Goal: Information Seeking & Learning: Learn about a topic

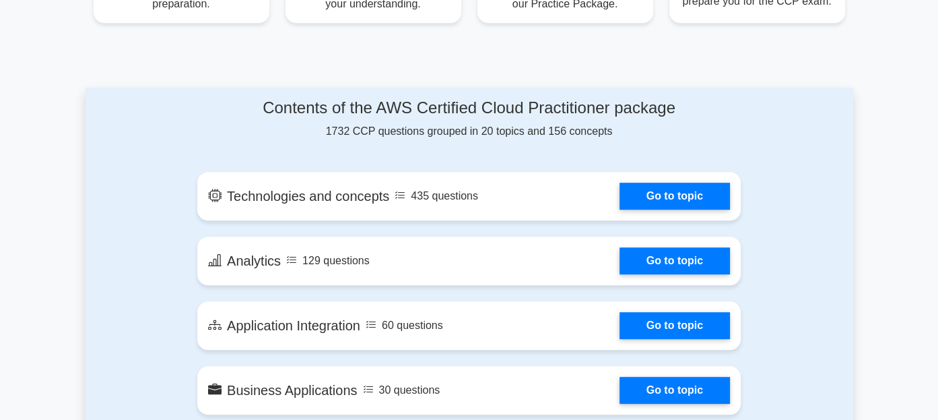
scroll to position [640, 0]
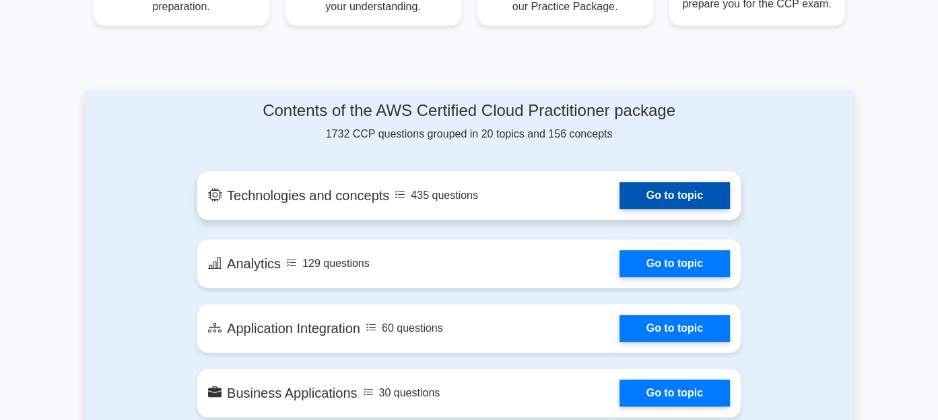
click at [686, 182] on link "Go to topic" at bounding box center [675, 195] width 110 height 27
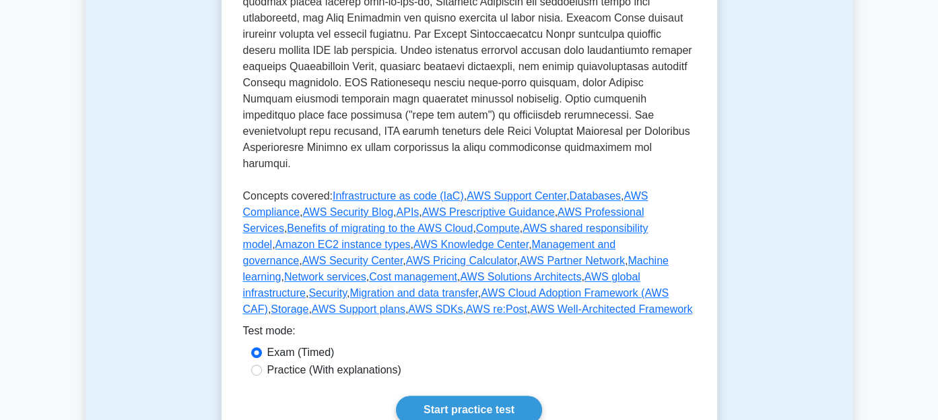
scroll to position [568, 0]
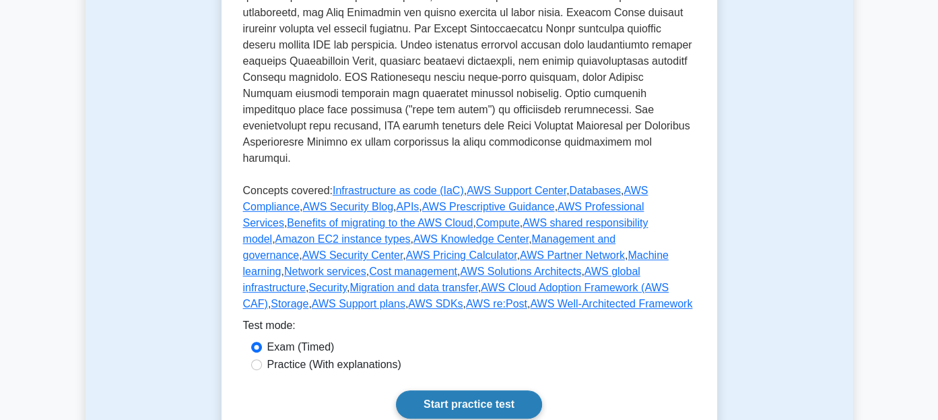
click at [504, 390] on link "Start practice test" at bounding box center [469, 404] width 146 height 28
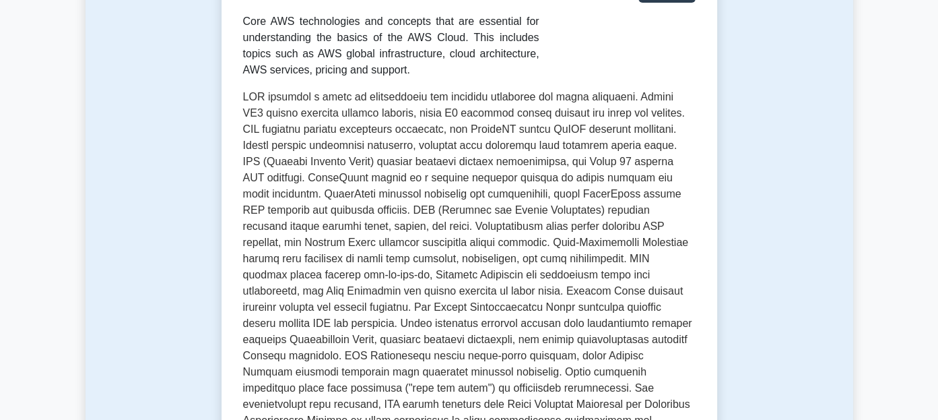
scroll to position [0, 0]
